Goal: Task Accomplishment & Management: Manage account settings

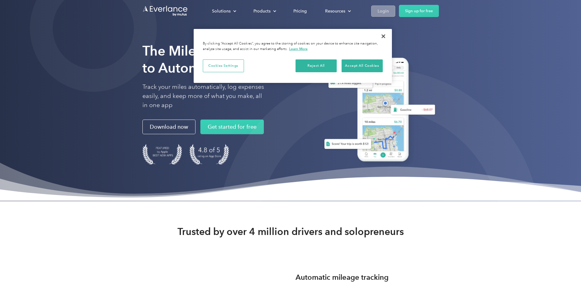
click at [395, 6] on link "Login" at bounding box center [383, 10] width 24 height 11
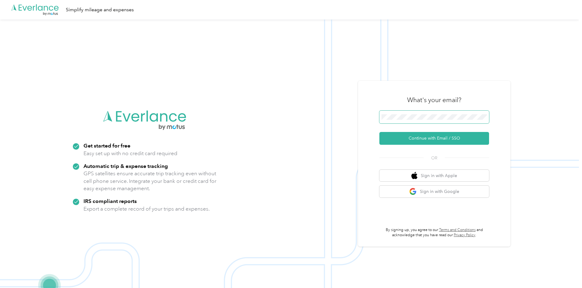
click at [410, 121] on span at bounding box center [435, 117] width 110 height 13
click at [424, 138] on button "Continue with Email / SSO" at bounding box center [435, 138] width 110 height 13
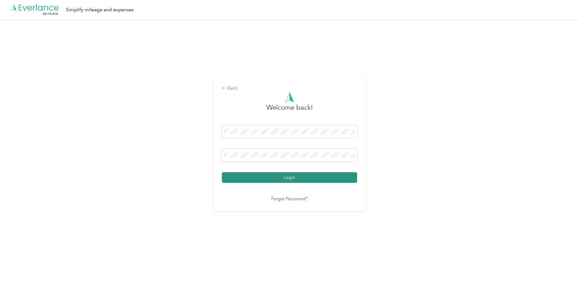
click at [276, 180] on button "Login" at bounding box center [289, 177] width 135 height 11
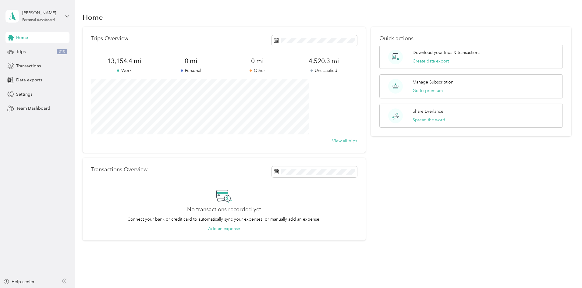
click at [28, 58] on div "Home Trips 310 Transactions Data exports Settings Team Dashboard" at bounding box center [37, 73] width 64 height 82
click at [26, 50] on div "Trips 310" at bounding box center [37, 51] width 64 height 11
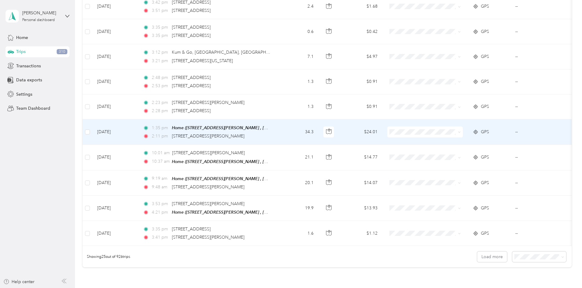
scroll to position [518, 0]
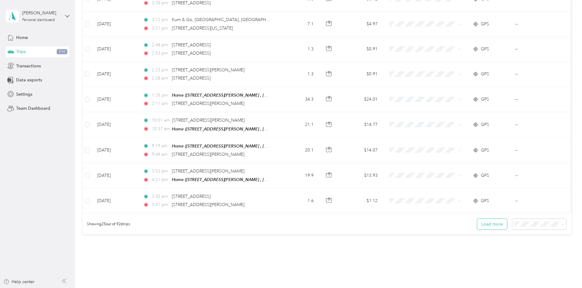
drag, startPoint x: 443, startPoint y: 223, endPoint x: 440, endPoint y: 224, distance: 3.1
click at [478, 223] on button "Load more" at bounding box center [493, 224] width 30 height 11
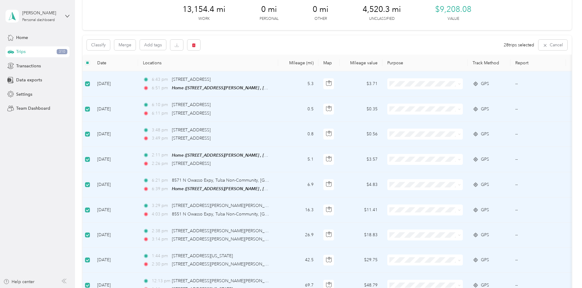
scroll to position [30, 0]
click at [110, 44] on button "Classify" at bounding box center [98, 45] width 23 height 11
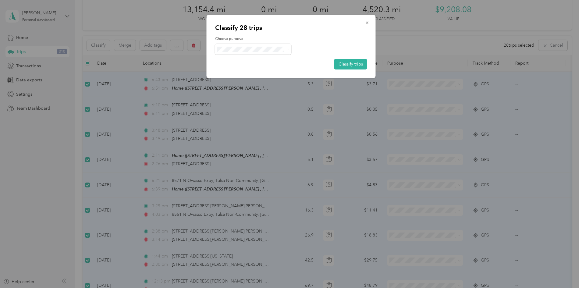
click at [236, 60] on span "Work" at bounding box center [258, 60] width 57 height 6
click at [351, 66] on button "Classify trips" at bounding box center [351, 64] width 33 height 11
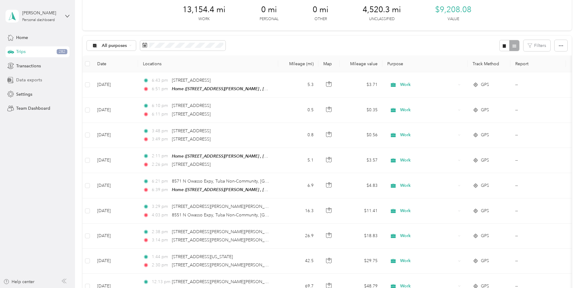
click at [38, 80] on span "Data exports" at bounding box center [29, 80] width 26 height 6
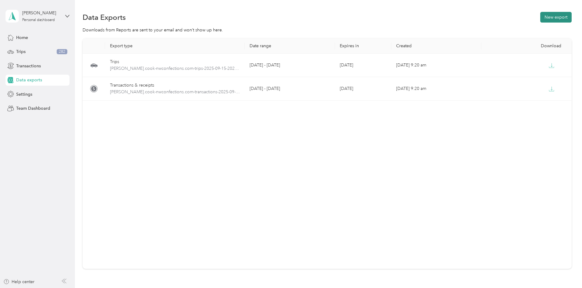
click at [541, 22] on button "New export" at bounding box center [556, 17] width 31 height 11
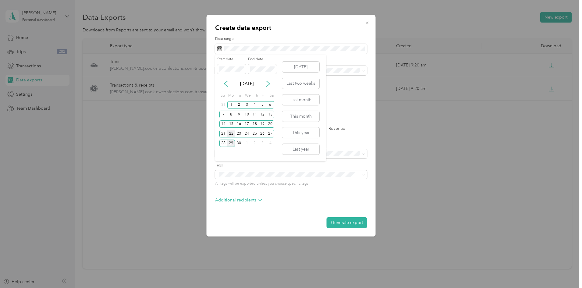
click at [230, 133] on div "22" at bounding box center [231, 134] width 8 height 8
click at [264, 134] on div "26" at bounding box center [263, 134] width 8 height 8
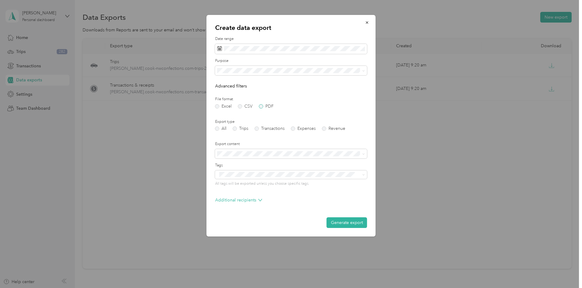
click at [262, 107] on label "PDF" at bounding box center [266, 106] width 15 height 4
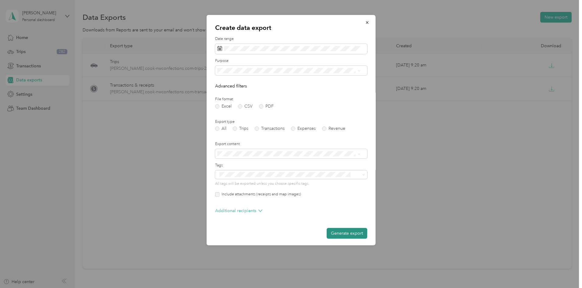
click at [353, 233] on button "Generate export" at bounding box center [347, 233] width 41 height 11
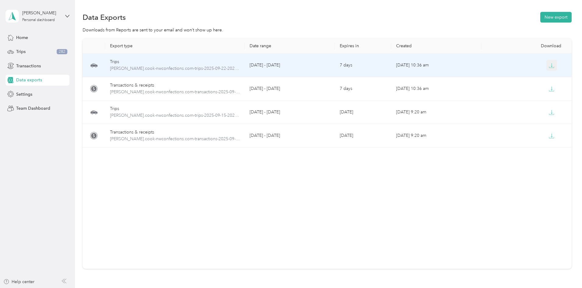
click at [549, 66] on icon "button" at bounding box center [551, 65] width 5 height 5
